Goal: Transaction & Acquisition: Download file/media

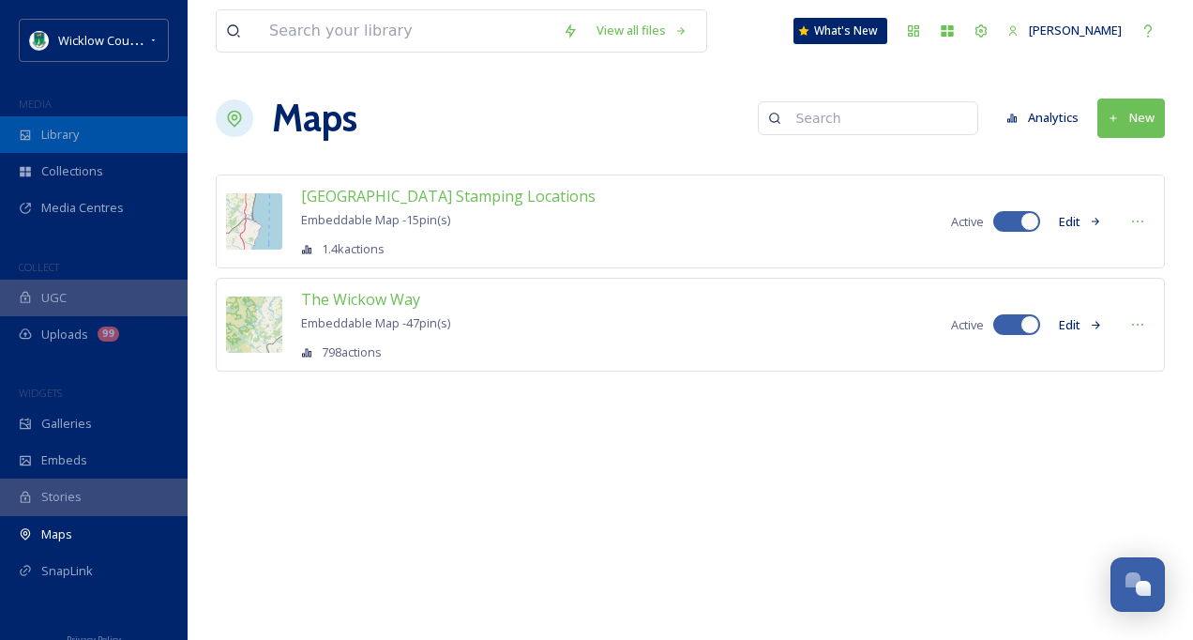
click at [97, 139] on div "Library" at bounding box center [94, 134] width 188 height 37
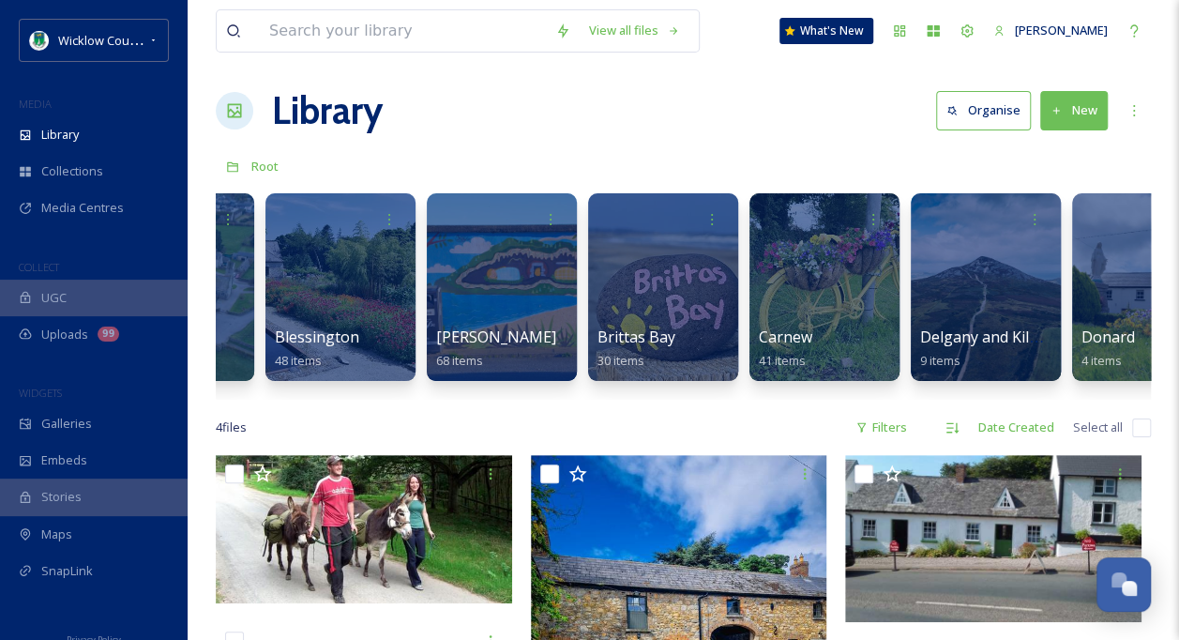
scroll to position [0, 901]
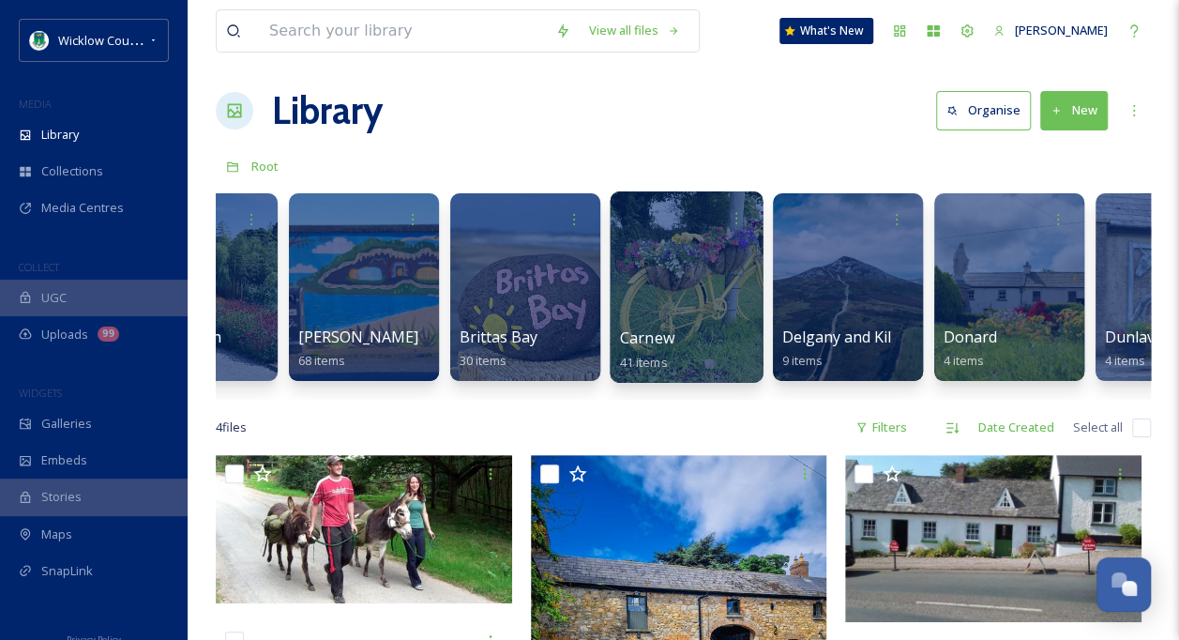
click at [732, 289] on div at bounding box center [686, 286] width 153 height 191
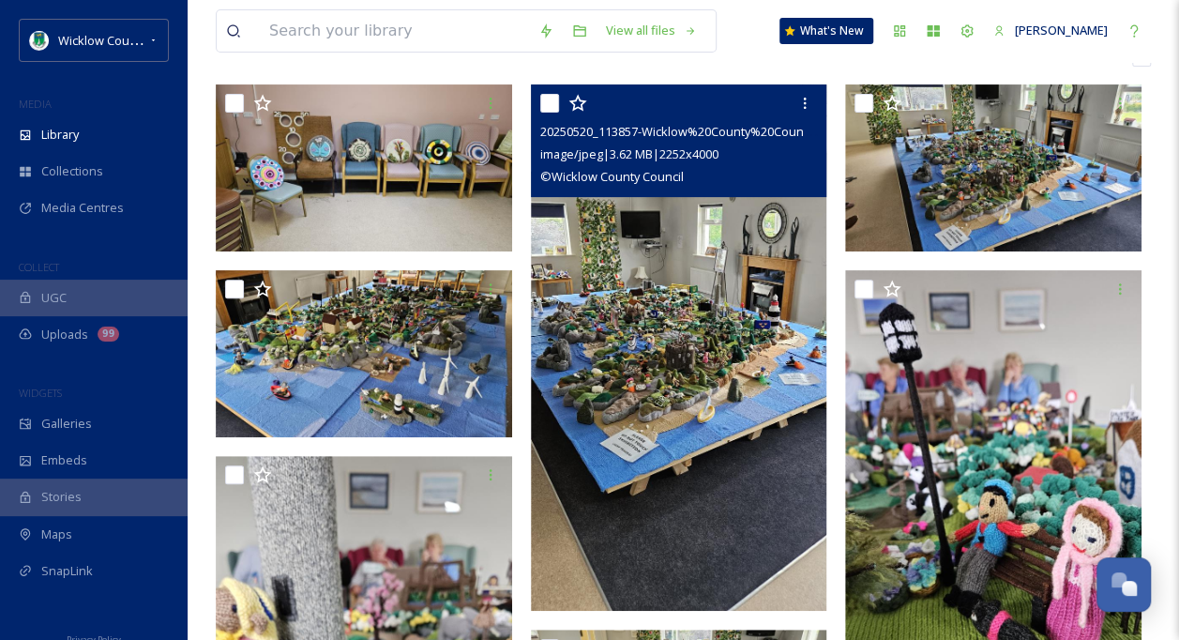
scroll to position [94, 0]
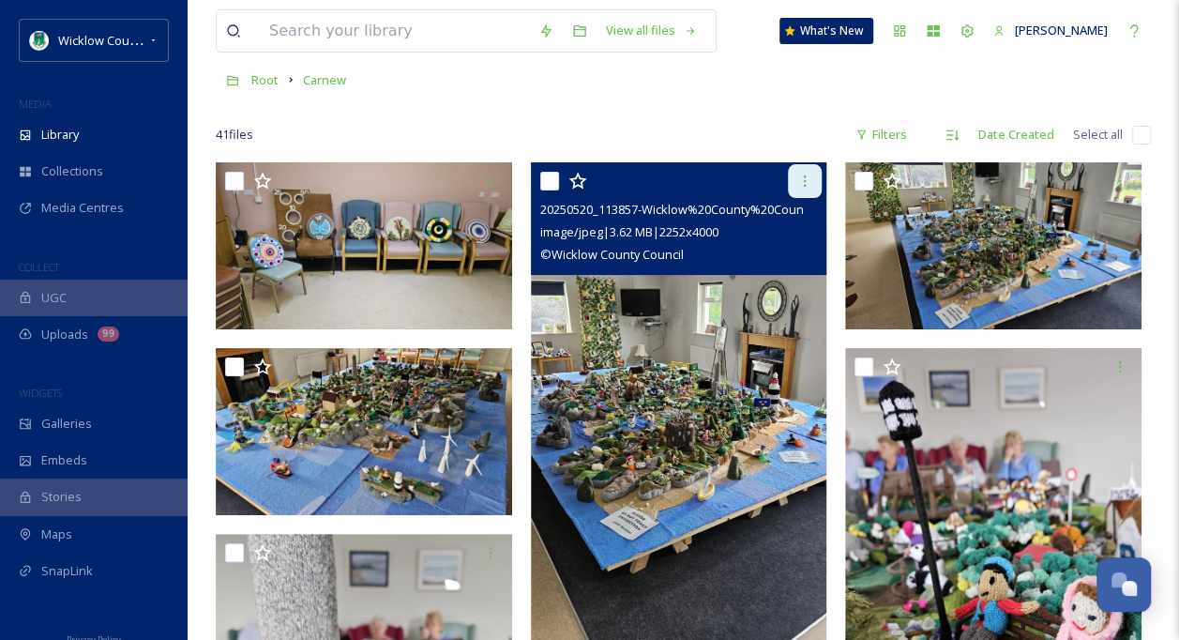
click at [810, 178] on icon at bounding box center [804, 181] width 15 height 15
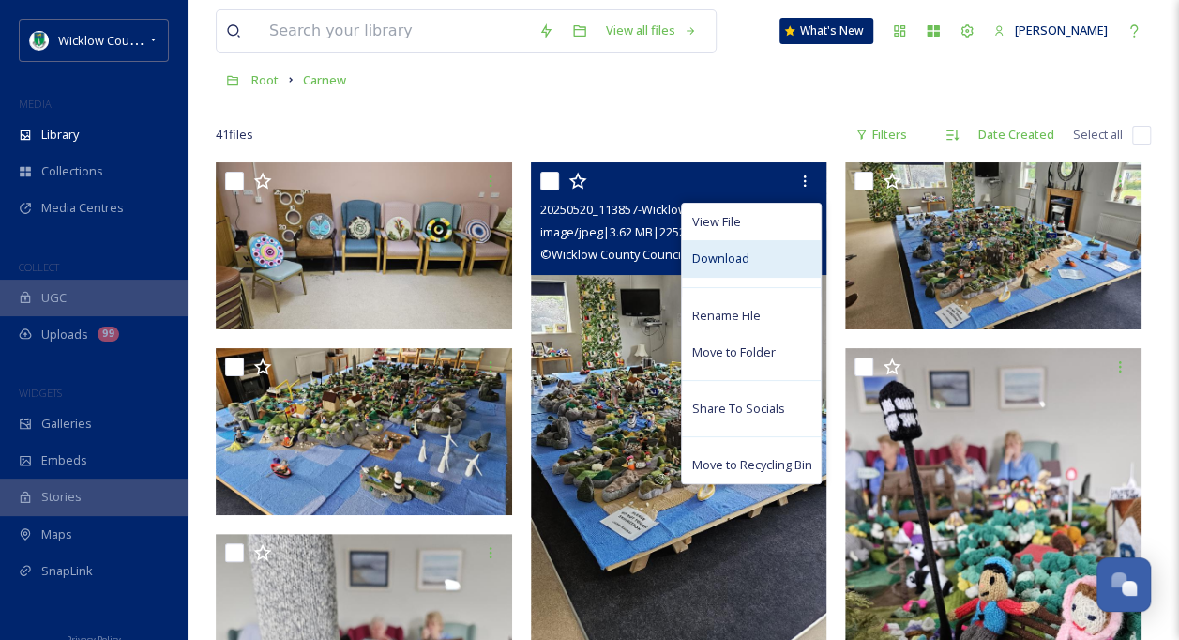
click at [759, 256] on div "Download" at bounding box center [751, 258] width 139 height 37
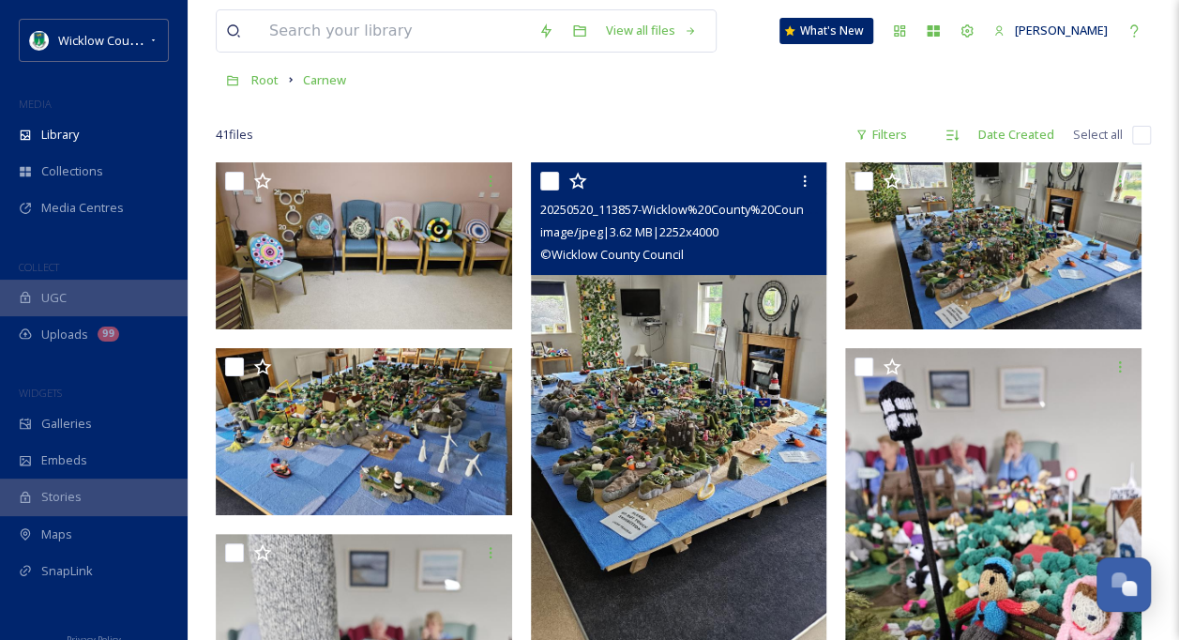
scroll to position [375, 0]
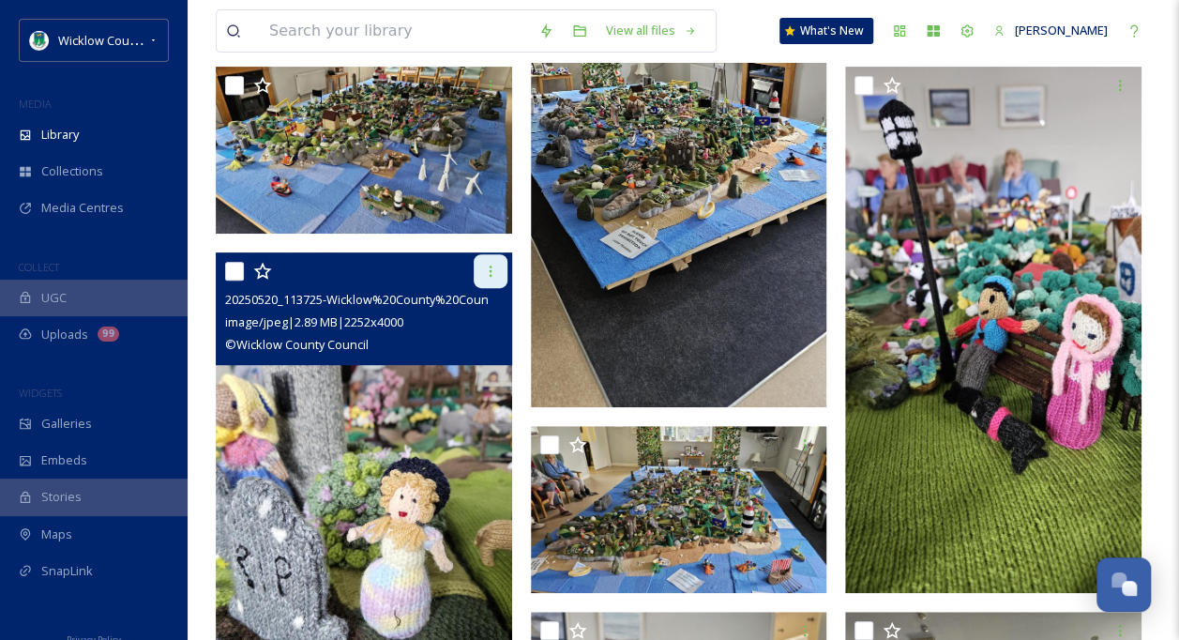
click at [497, 266] on div at bounding box center [491, 271] width 34 height 34
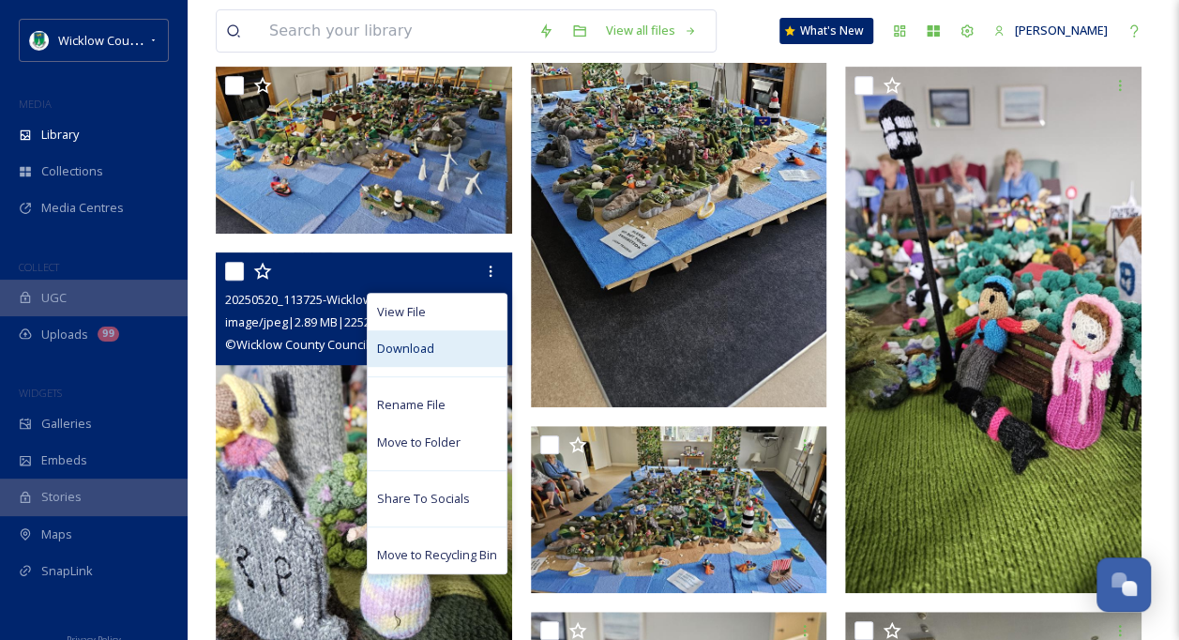
click at [438, 345] on div "Download" at bounding box center [437, 348] width 139 height 37
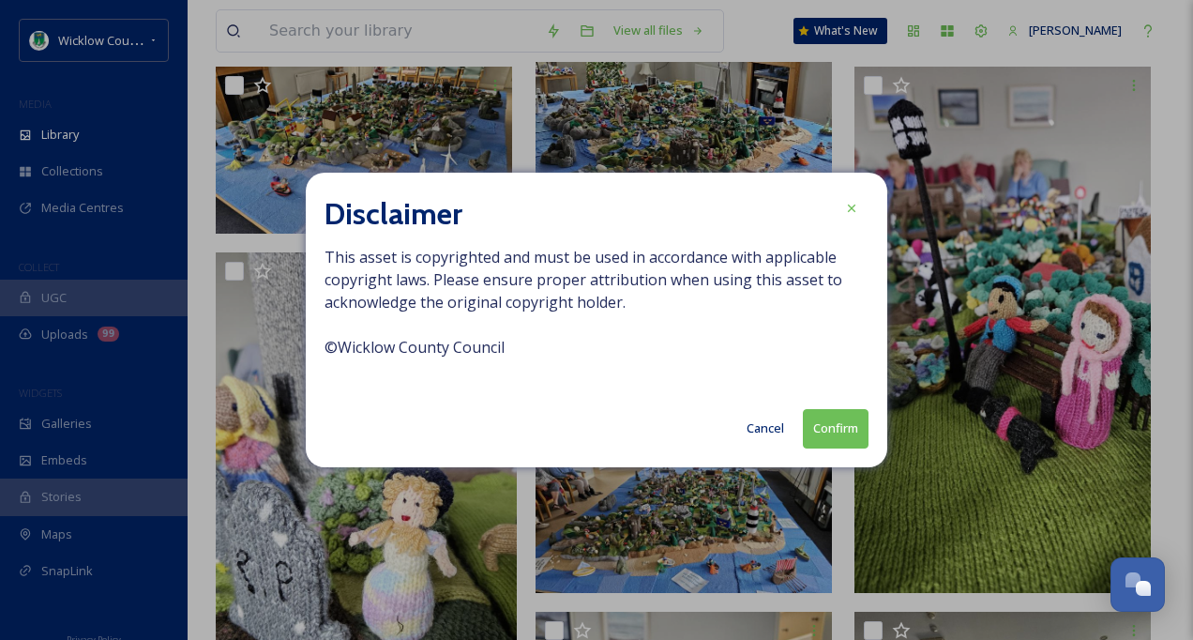
click at [776, 428] on button "Cancel" at bounding box center [765, 428] width 56 height 37
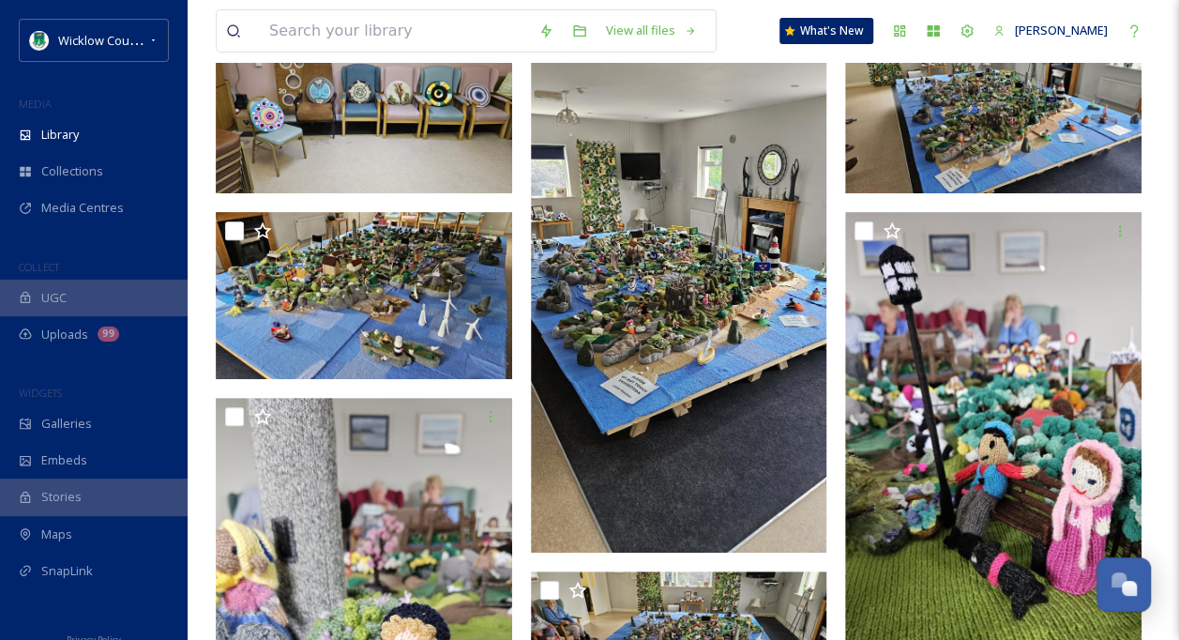
scroll to position [94, 0]
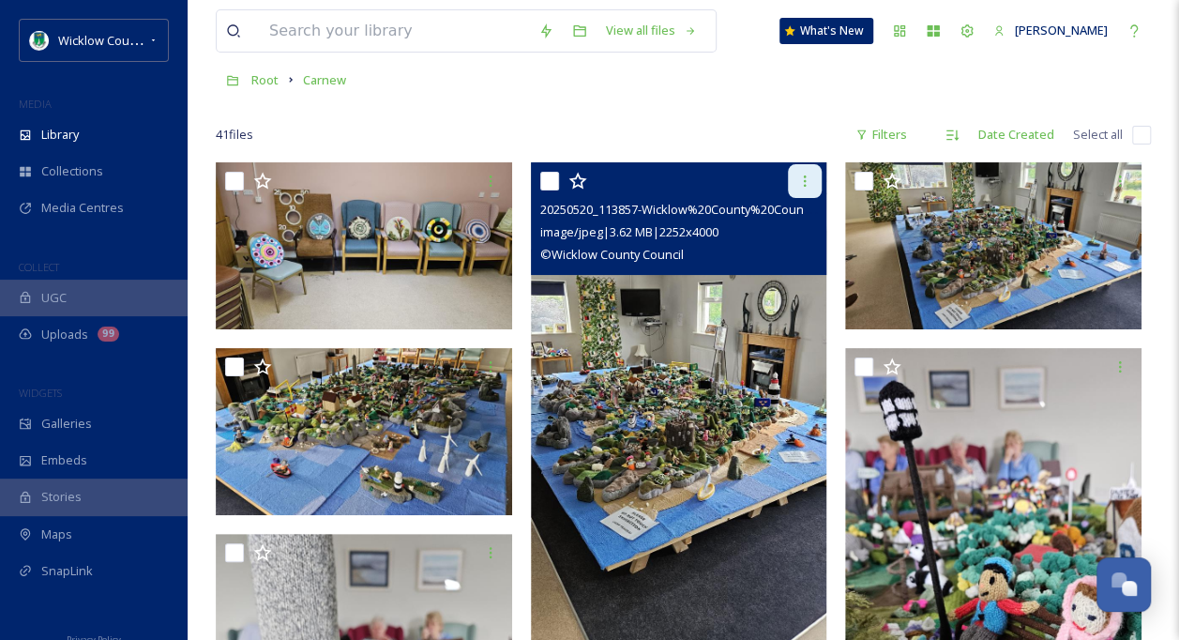
click at [807, 182] on icon at bounding box center [804, 181] width 15 height 15
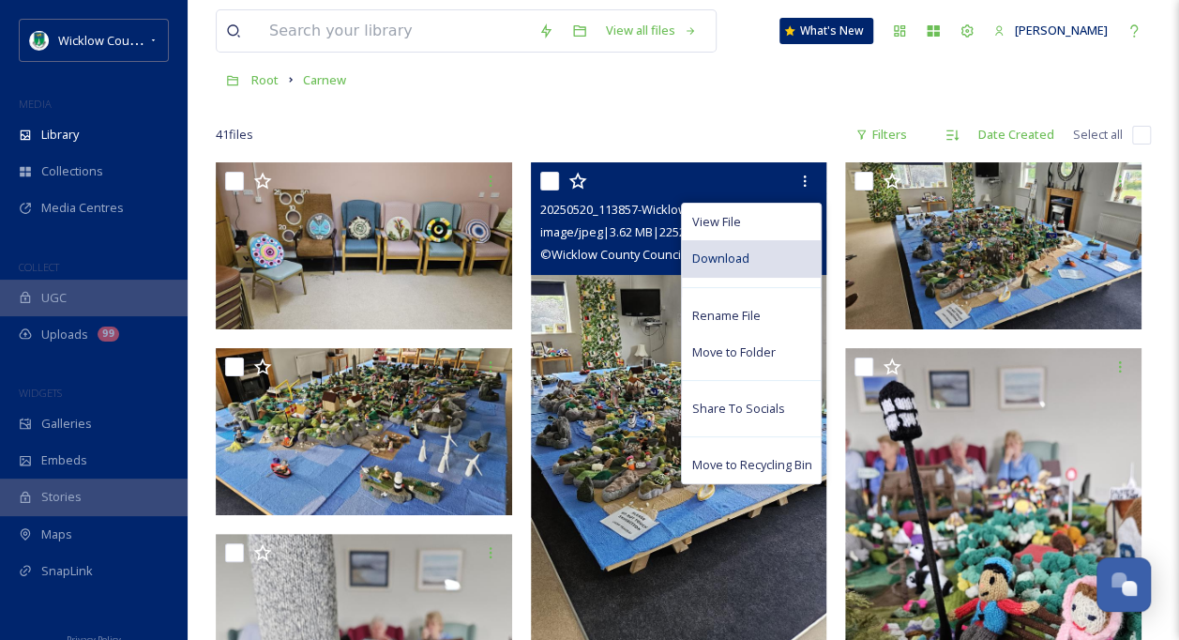
click at [759, 263] on div "Download" at bounding box center [751, 258] width 139 height 37
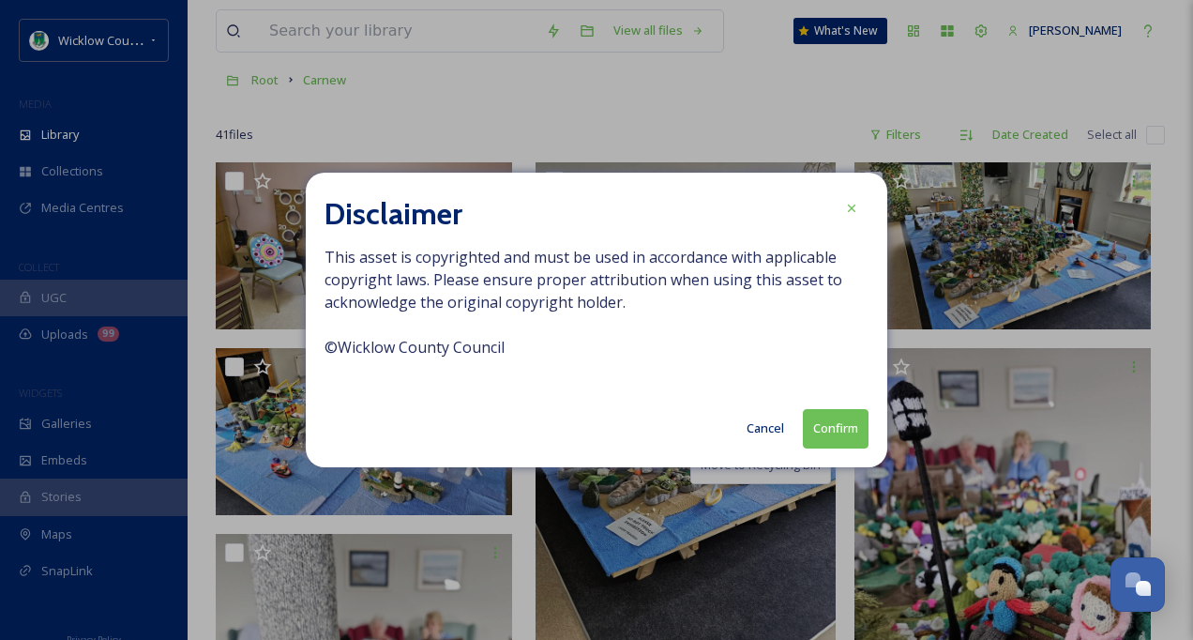
click at [835, 435] on button "Confirm" at bounding box center [836, 428] width 66 height 38
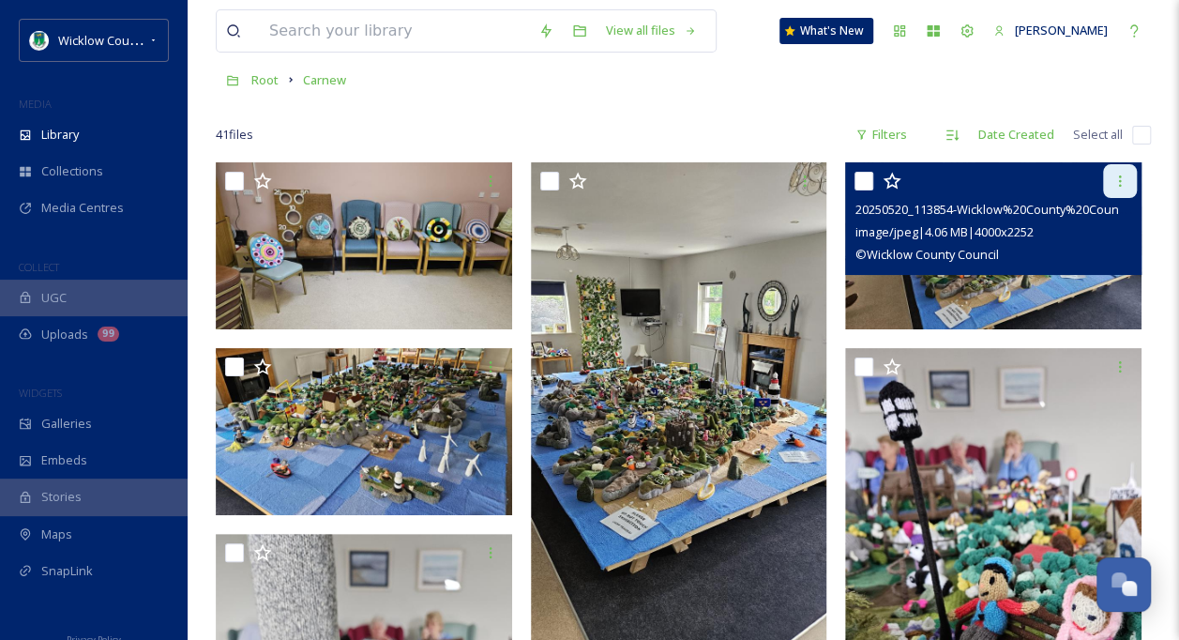
click at [1113, 180] on icon at bounding box center [1120, 181] width 15 height 15
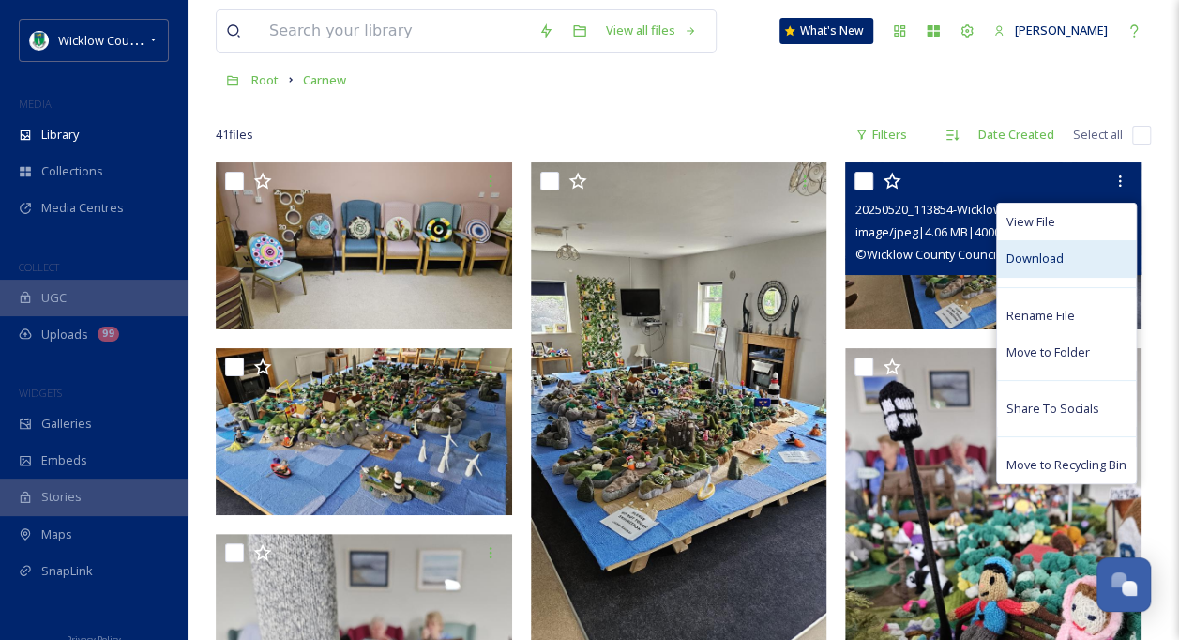
click at [1060, 265] on span "Download" at bounding box center [1035, 259] width 57 height 18
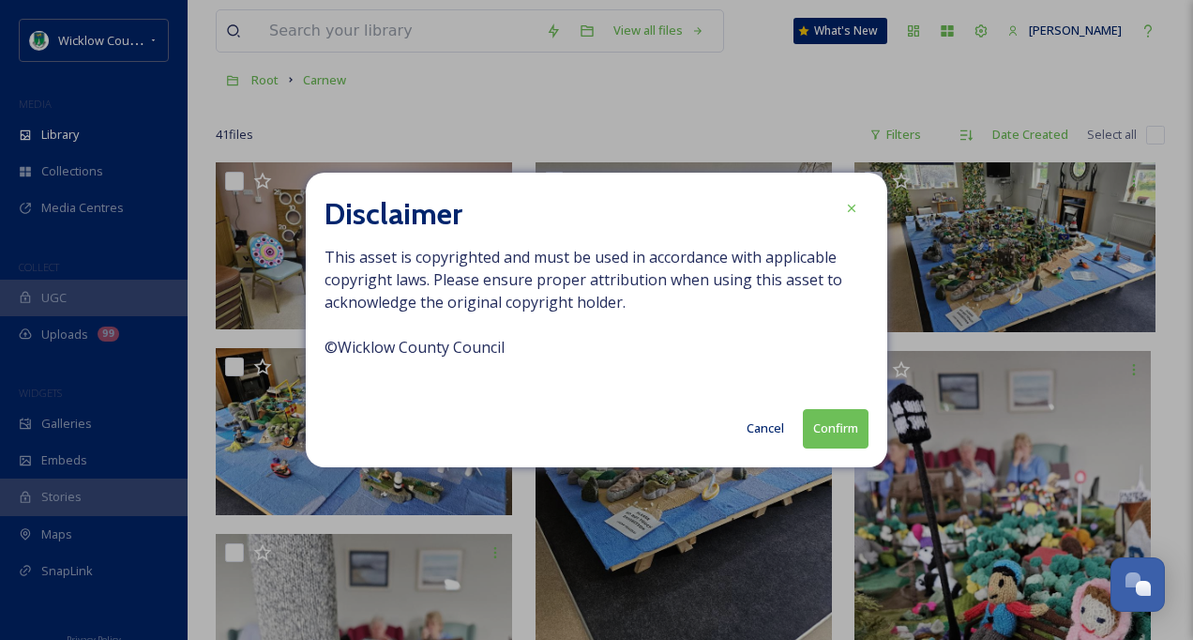
click at [835, 427] on button "Confirm" at bounding box center [836, 428] width 66 height 38
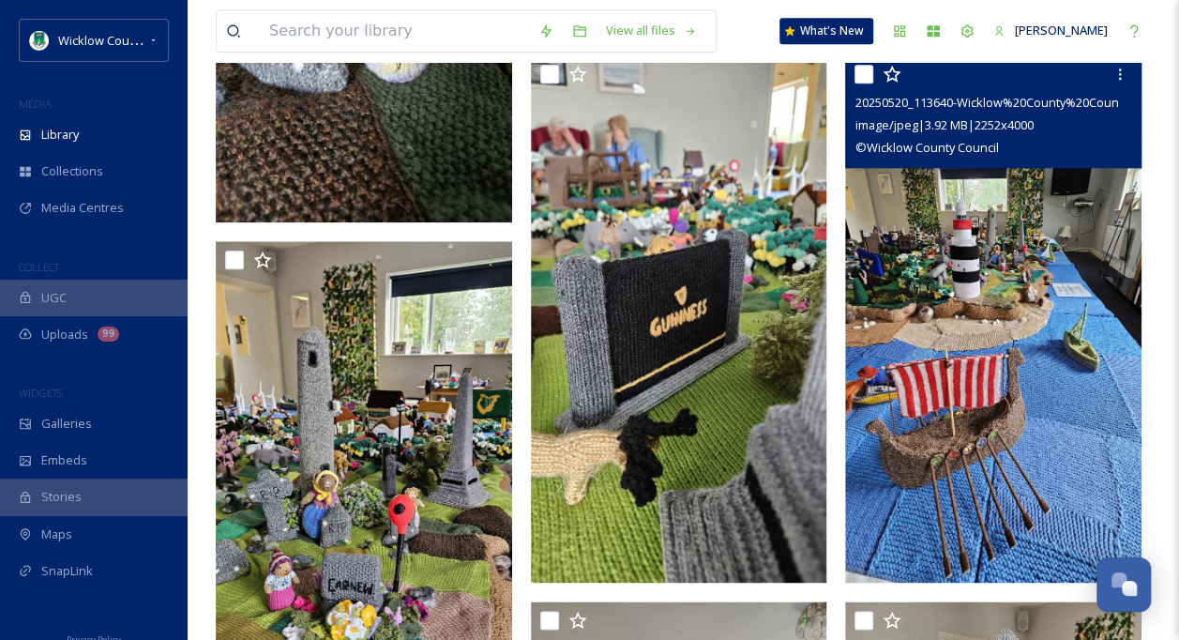
scroll to position [1032, 0]
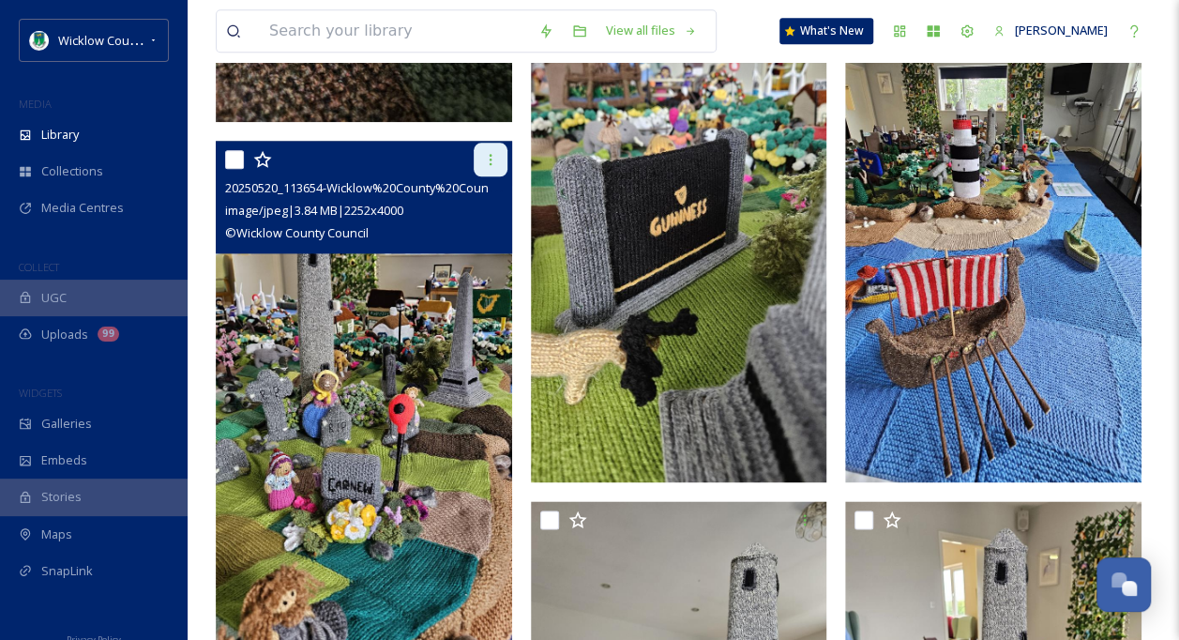
click at [489, 162] on icon at bounding box center [490, 159] width 15 height 15
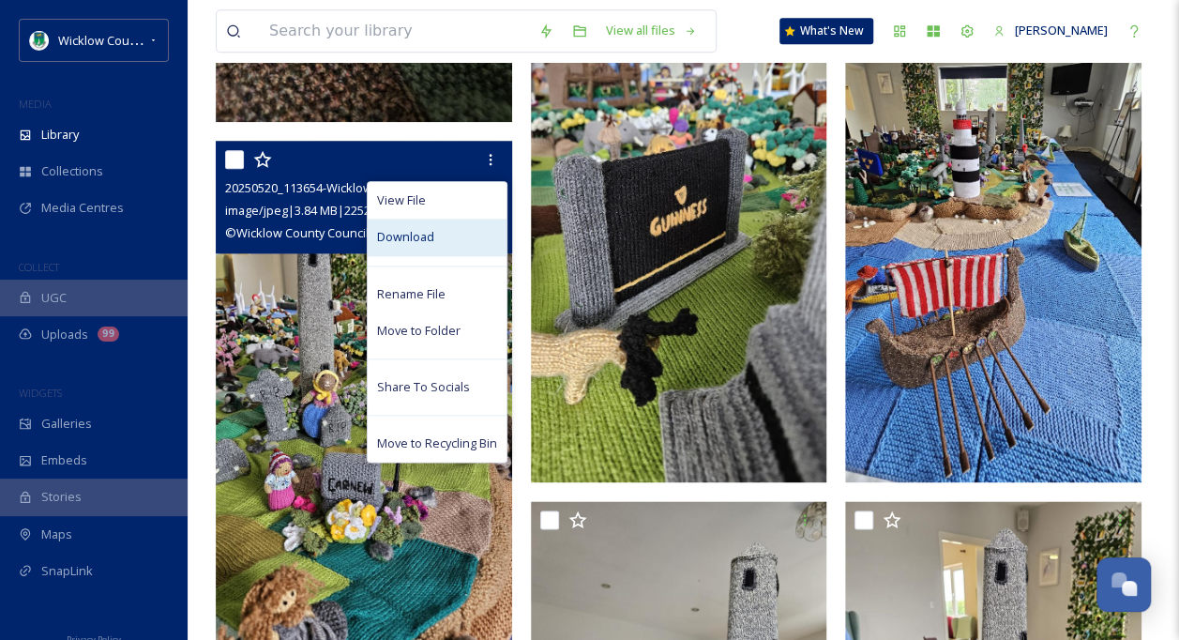
click at [431, 242] on span "Download" at bounding box center [405, 237] width 57 height 18
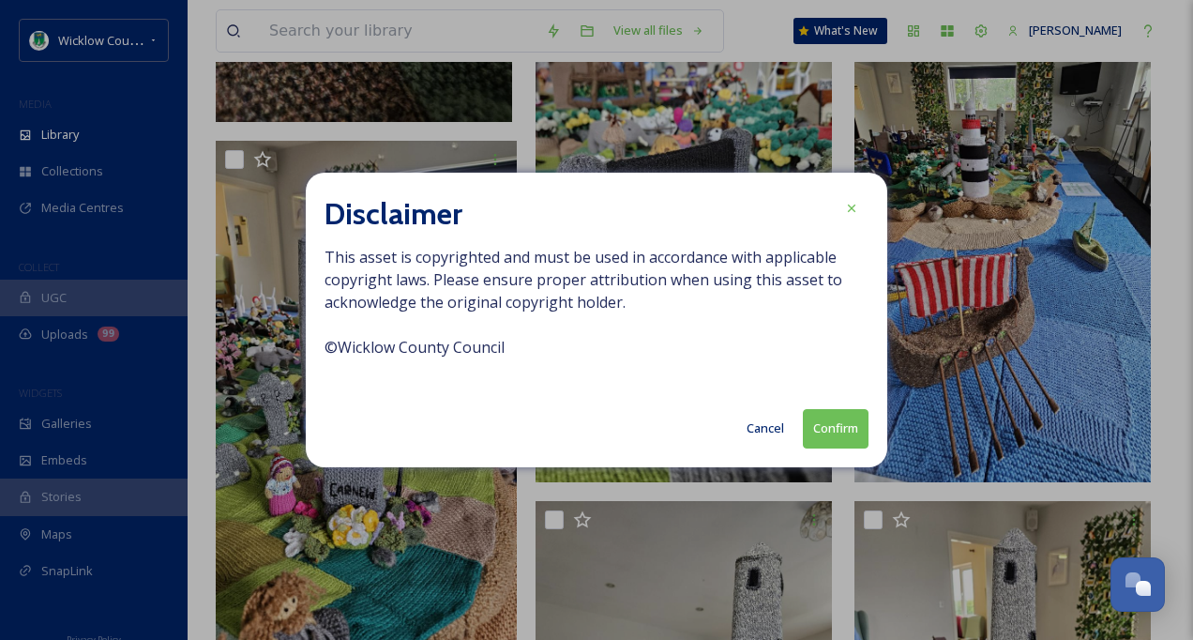
click at [829, 420] on button "Confirm" at bounding box center [836, 428] width 66 height 38
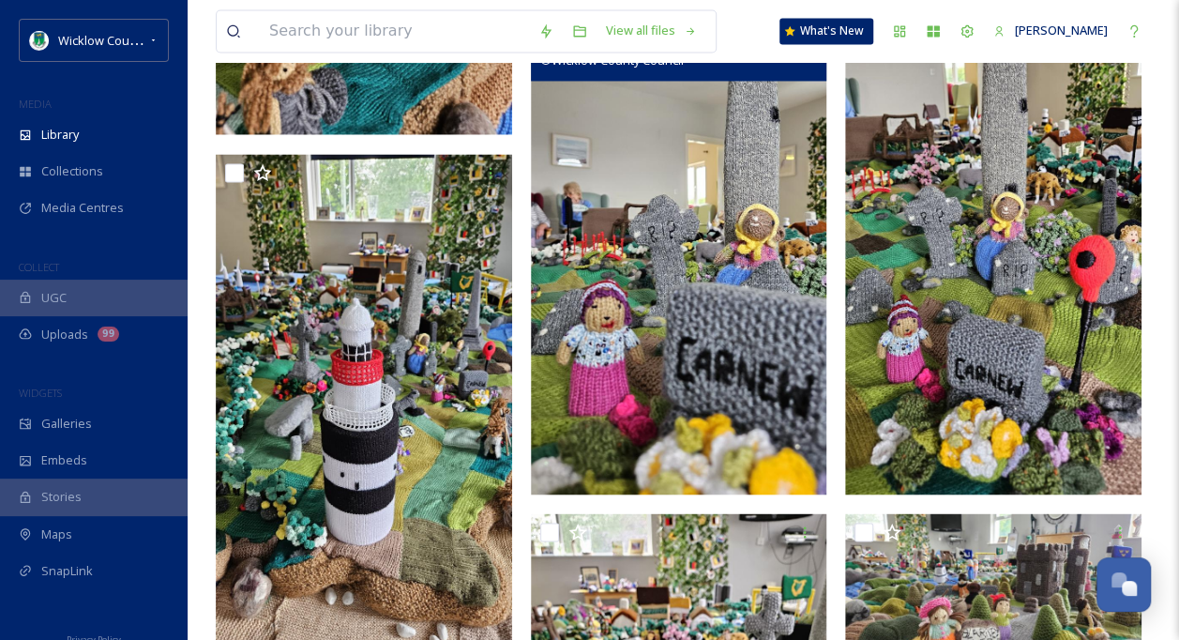
scroll to position [1595, 0]
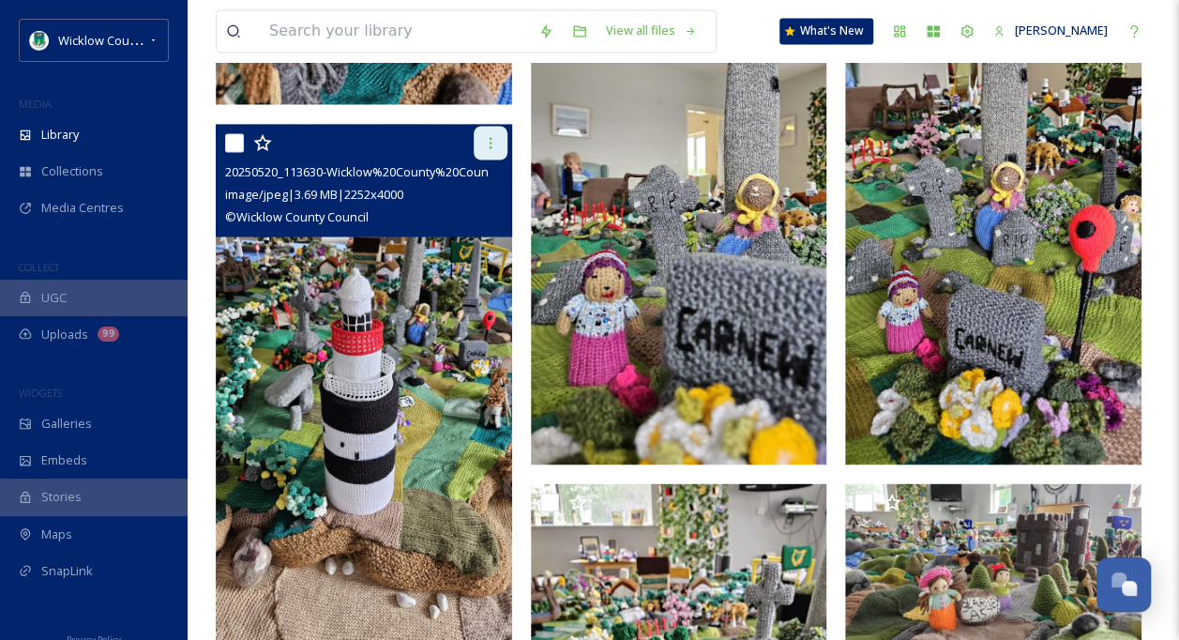
click at [487, 143] on icon at bounding box center [490, 142] width 15 height 15
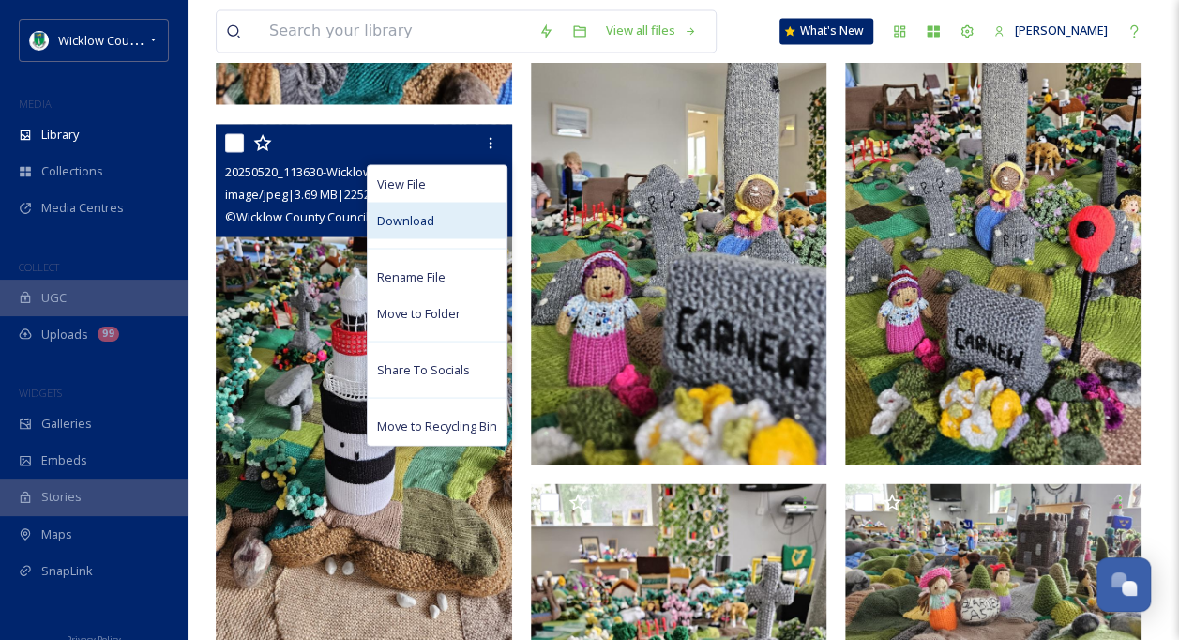
click at [430, 227] on span "Download" at bounding box center [405, 220] width 57 height 18
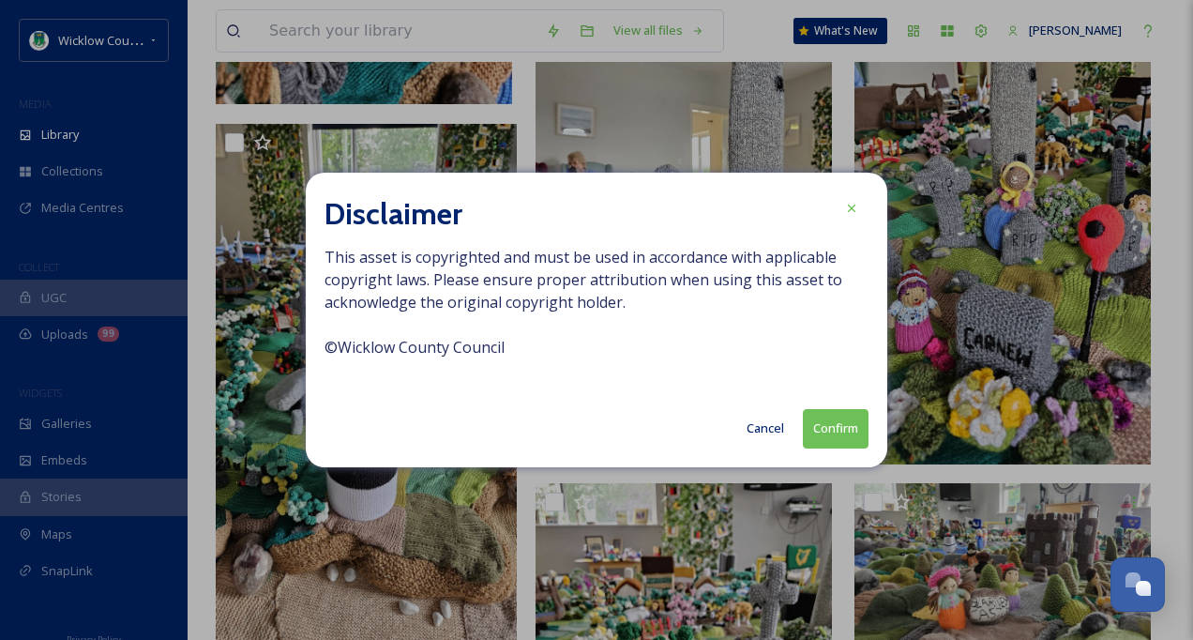
click at [854, 424] on button "Confirm" at bounding box center [836, 428] width 66 height 38
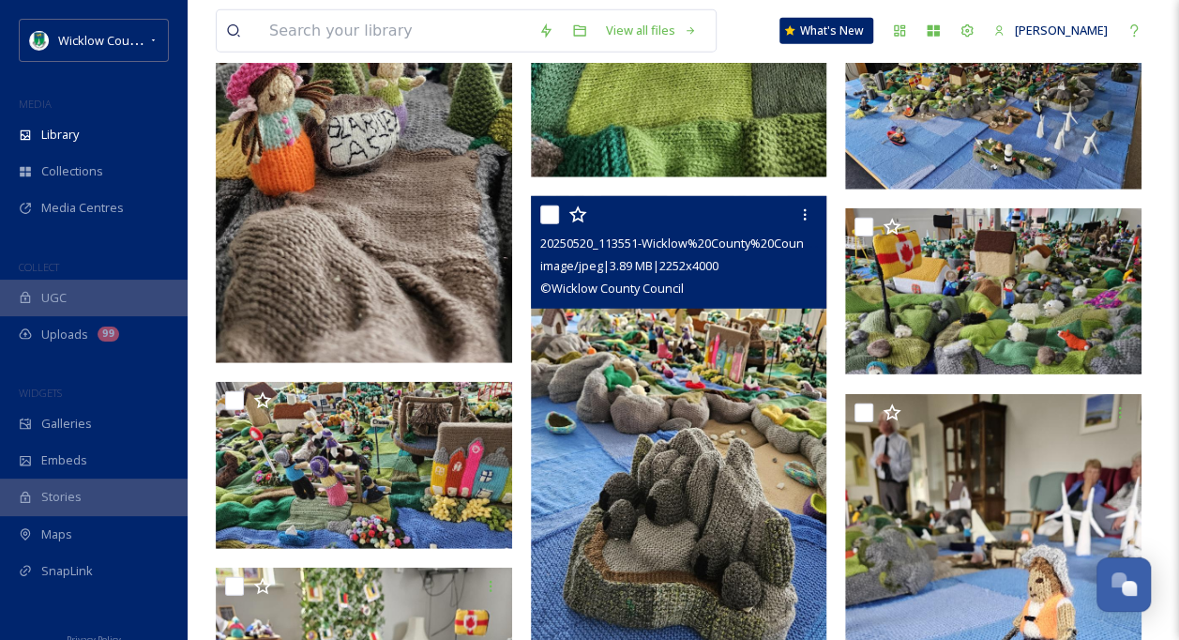
scroll to position [2533, 0]
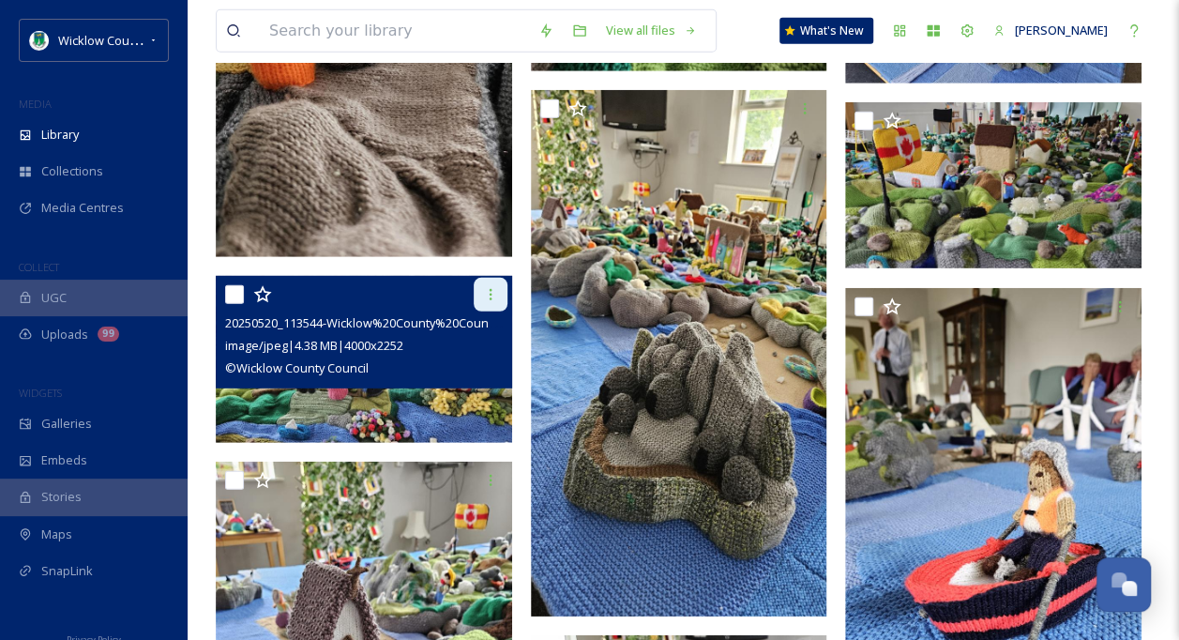
click at [495, 295] on icon at bounding box center [490, 294] width 15 height 15
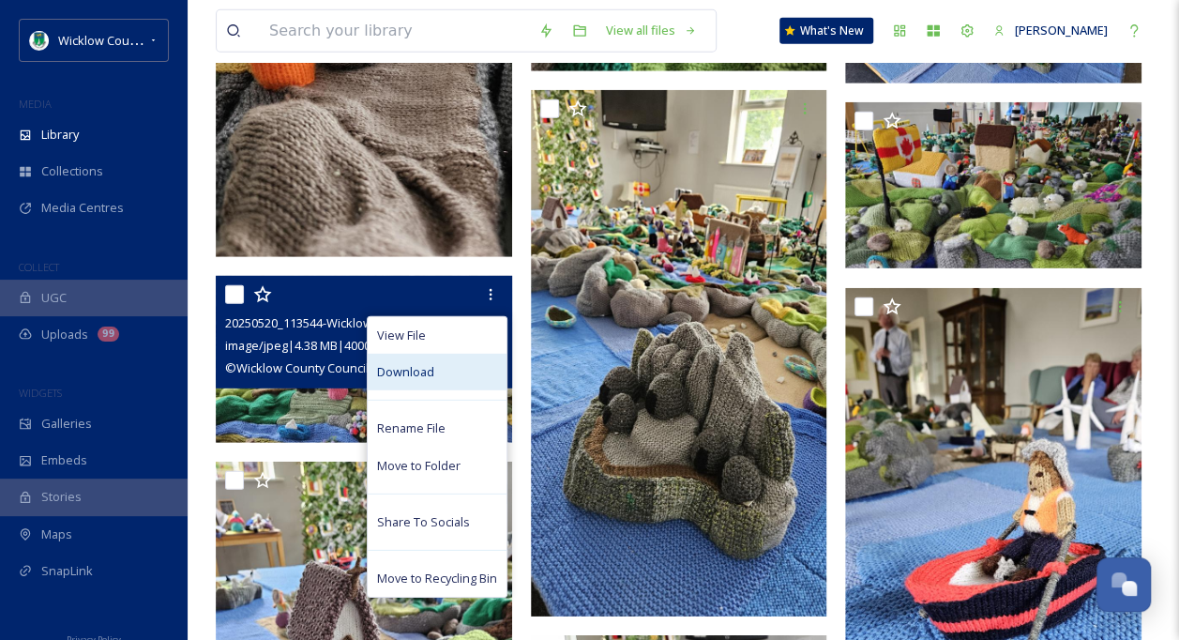
click at [453, 381] on div "Download" at bounding box center [437, 372] width 139 height 37
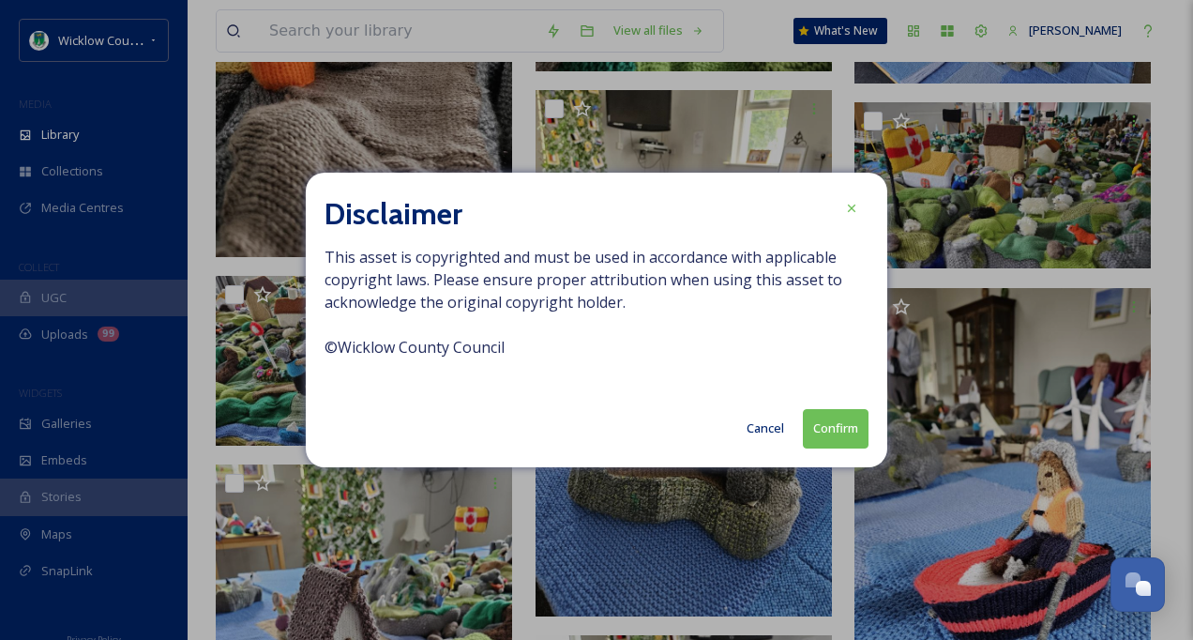
click at [842, 432] on button "Confirm" at bounding box center [836, 428] width 66 height 38
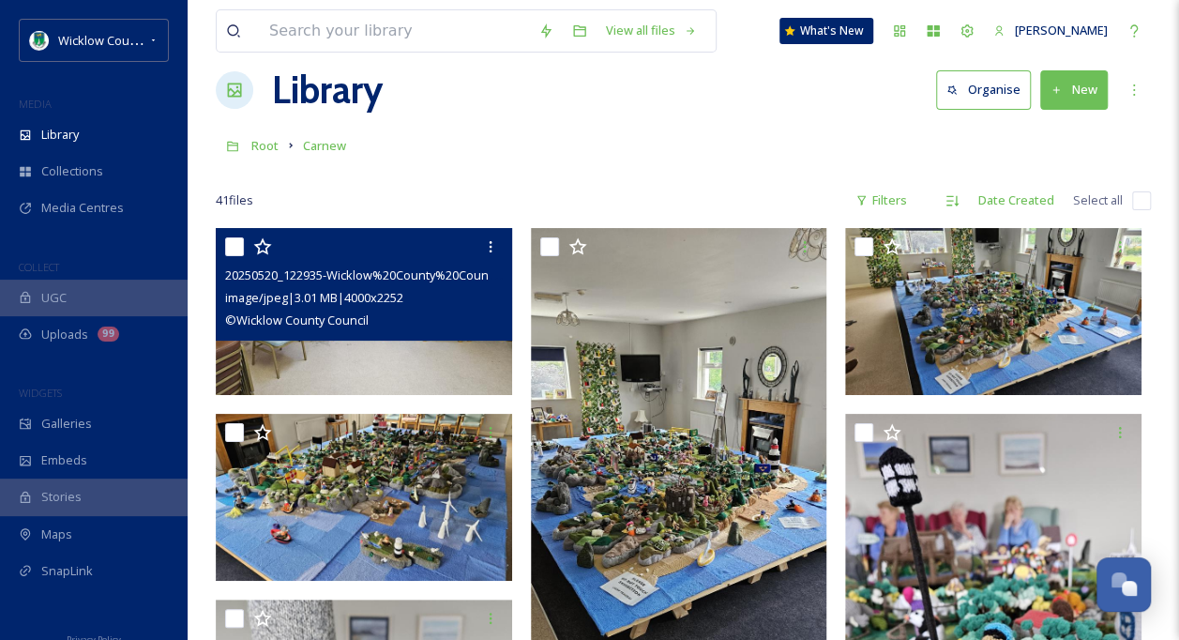
scroll to position [0, 0]
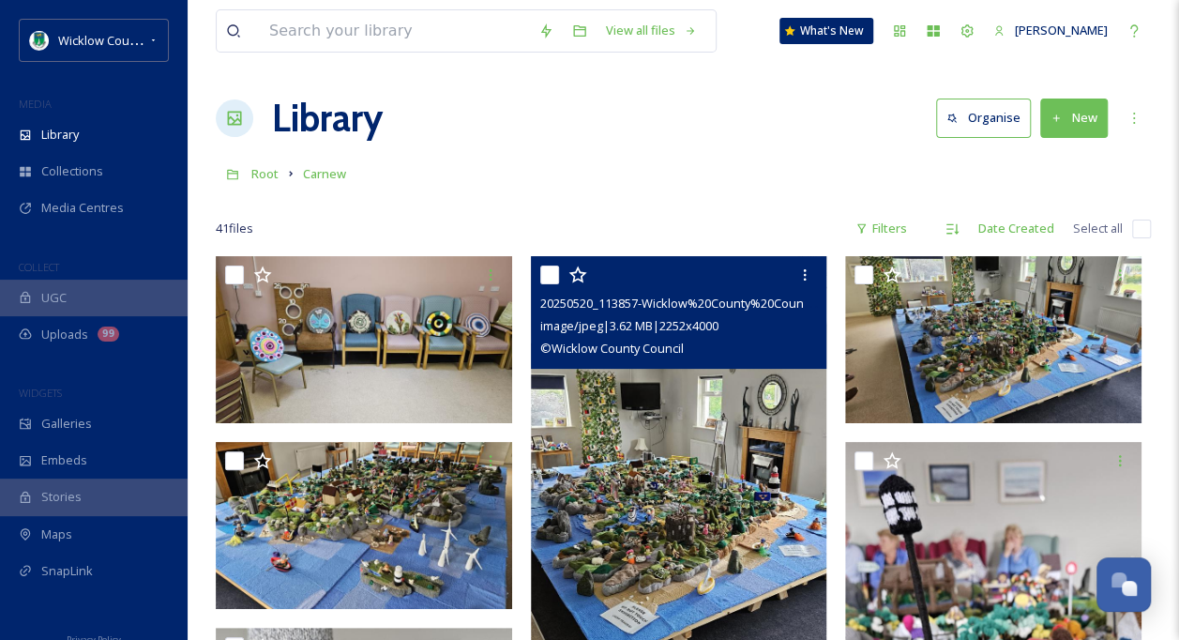
click at [667, 477] on img at bounding box center [679, 519] width 296 height 526
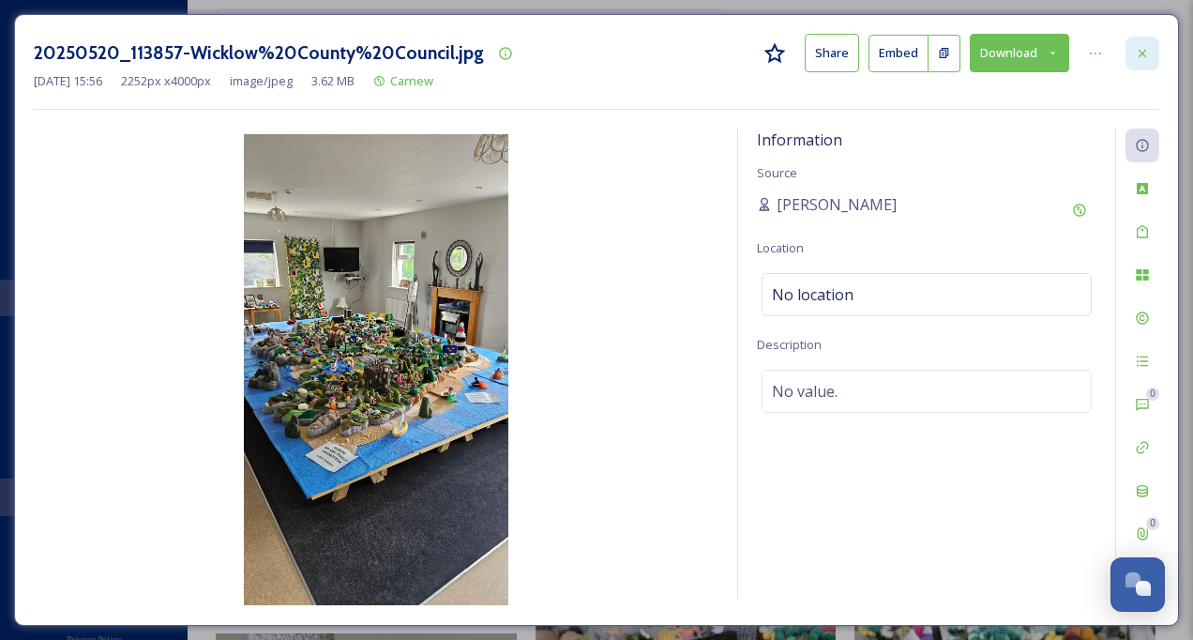
click at [1147, 53] on icon at bounding box center [1142, 53] width 15 height 15
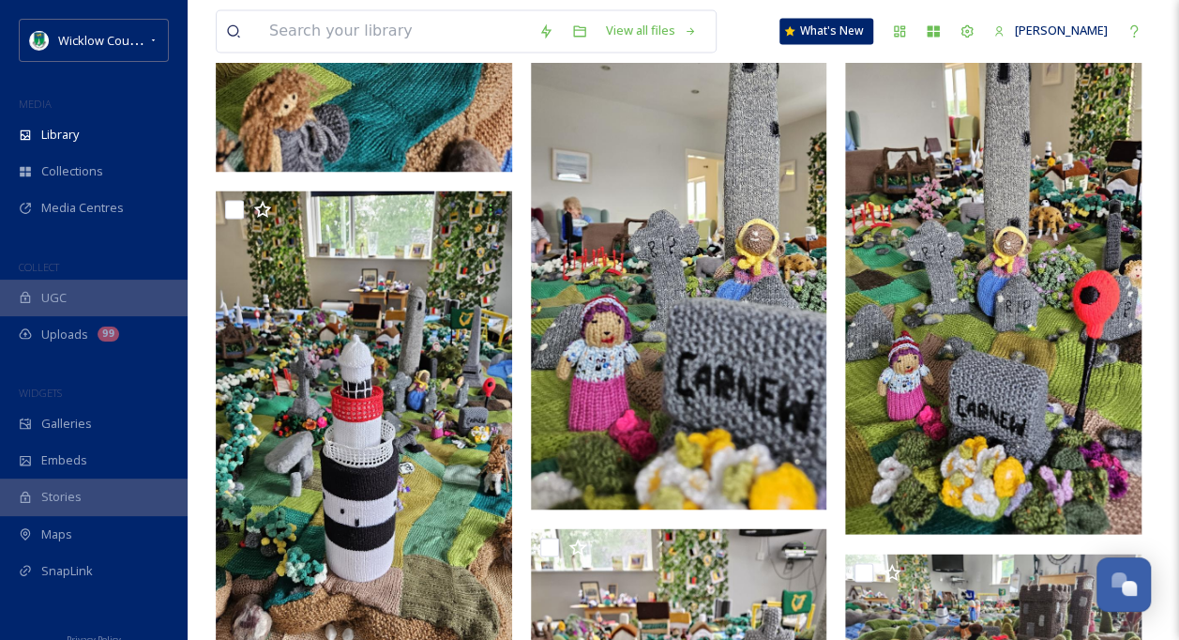
scroll to position [1313, 0]
